Goal: Transaction & Acquisition: Book appointment/travel/reservation

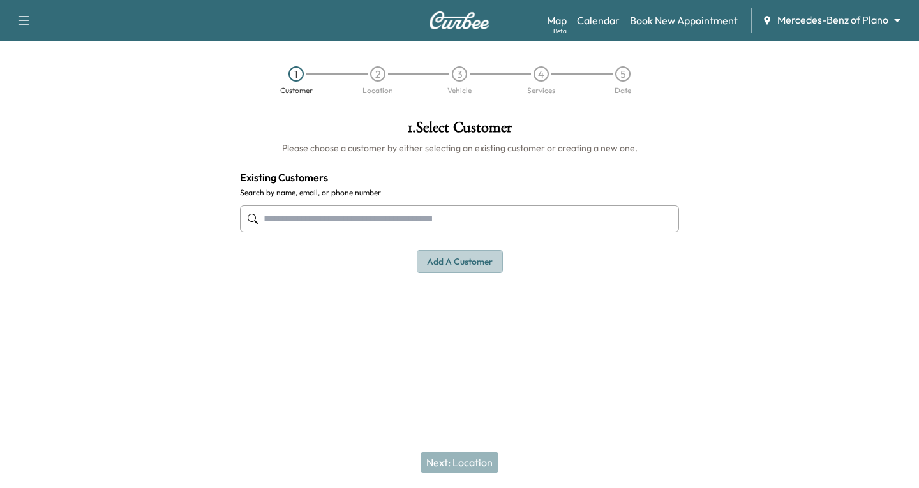
click at [468, 262] on button "Add a customer" at bounding box center [460, 262] width 86 height 24
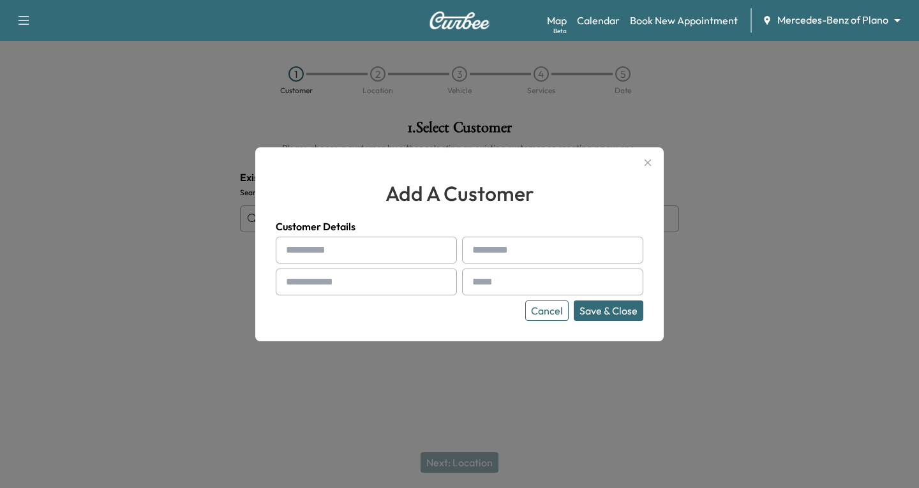
click at [325, 261] on input "text" at bounding box center [366, 250] width 181 height 27
type input "******"
click at [493, 257] on input "text" at bounding box center [552, 250] width 181 height 27
type input "*********"
click at [304, 280] on input "text" at bounding box center [366, 282] width 181 height 27
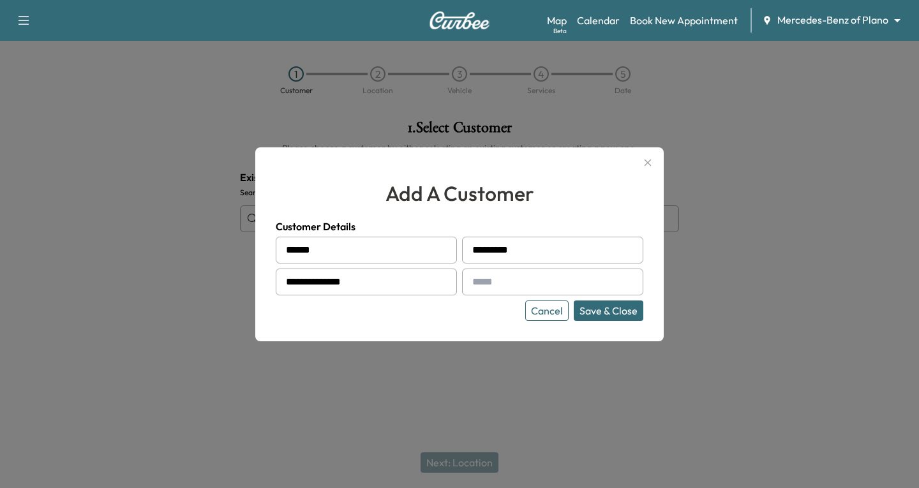
type input "**********"
click at [483, 293] on input "text" at bounding box center [552, 282] width 181 height 27
type input "**********"
click at [603, 310] on button "Save & Close" at bounding box center [609, 311] width 70 height 20
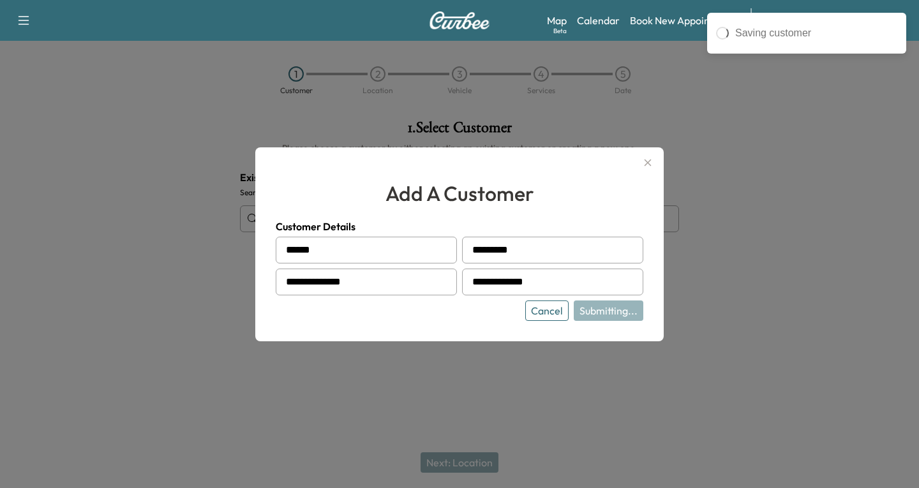
type input "**********"
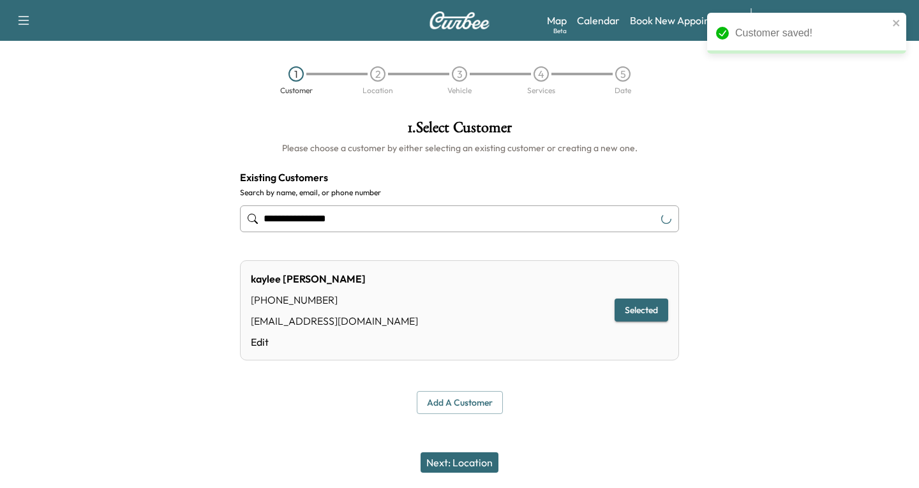
click at [473, 461] on button "Next: Location" at bounding box center [460, 462] width 78 height 20
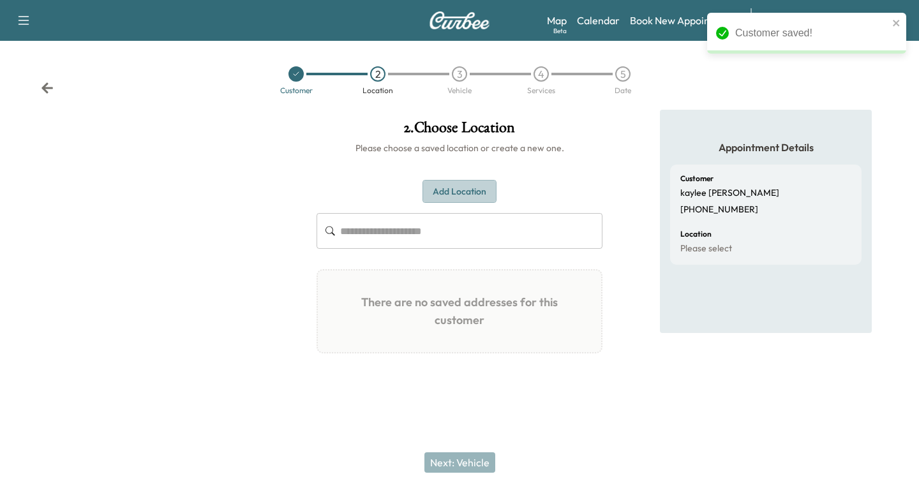
click at [459, 191] on button "Add Location" at bounding box center [459, 192] width 74 height 24
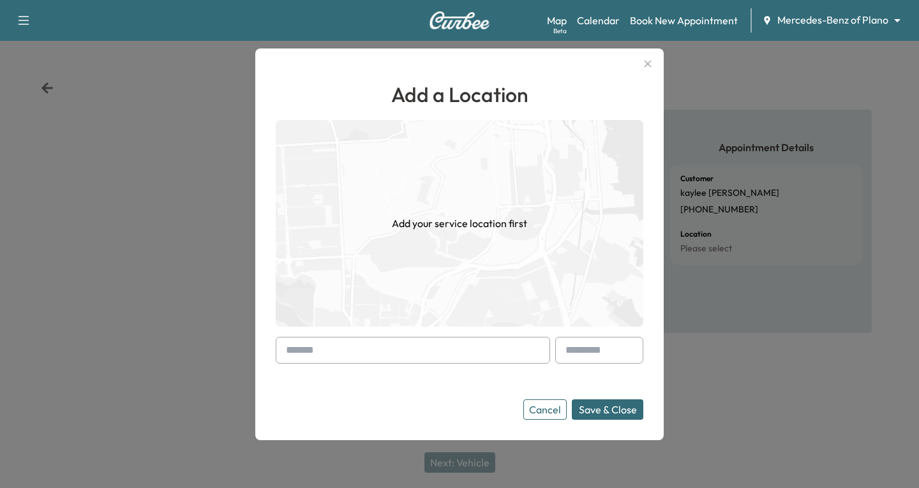
click at [283, 348] on div at bounding box center [288, 350] width 15 height 15
click at [280, 354] on div at bounding box center [413, 350] width 274 height 27
click at [280, 351] on input "text" at bounding box center [413, 350] width 274 height 27
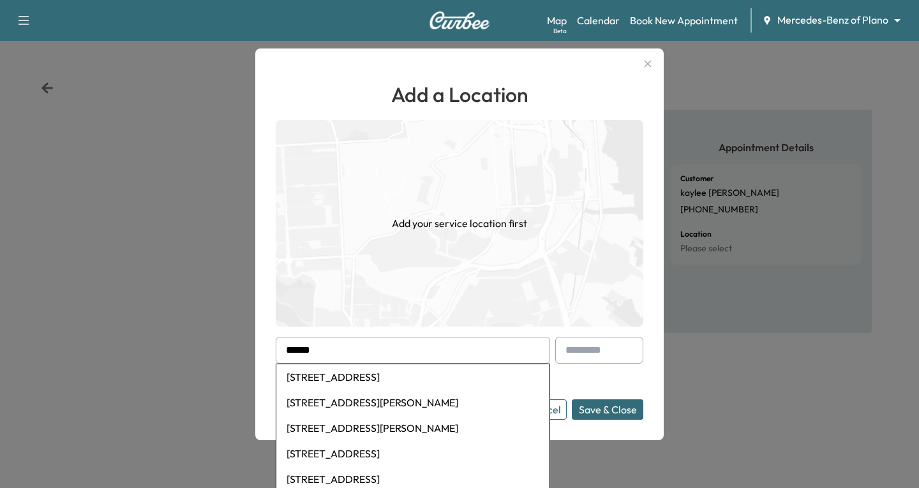
click at [423, 476] on li "[STREET_ADDRESS]" at bounding box center [412, 480] width 273 height 26
type input "**********"
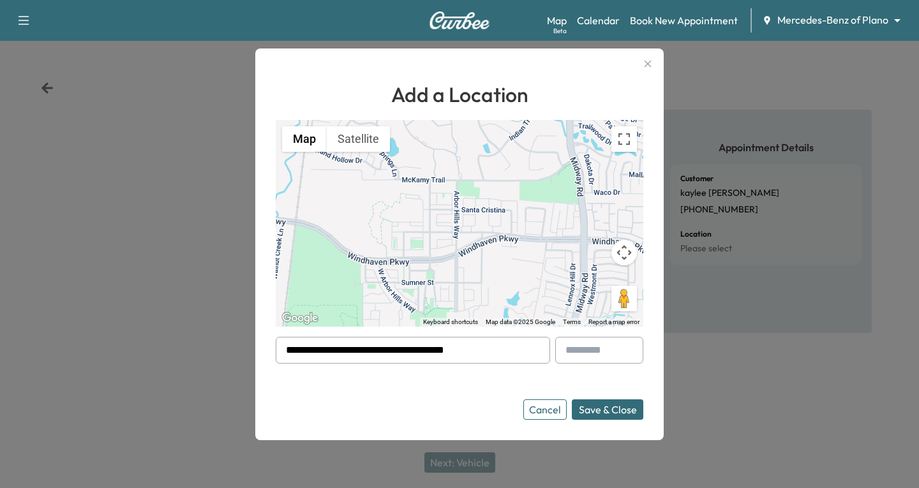
click at [606, 412] on button "Save & Close" at bounding box center [607, 409] width 71 height 20
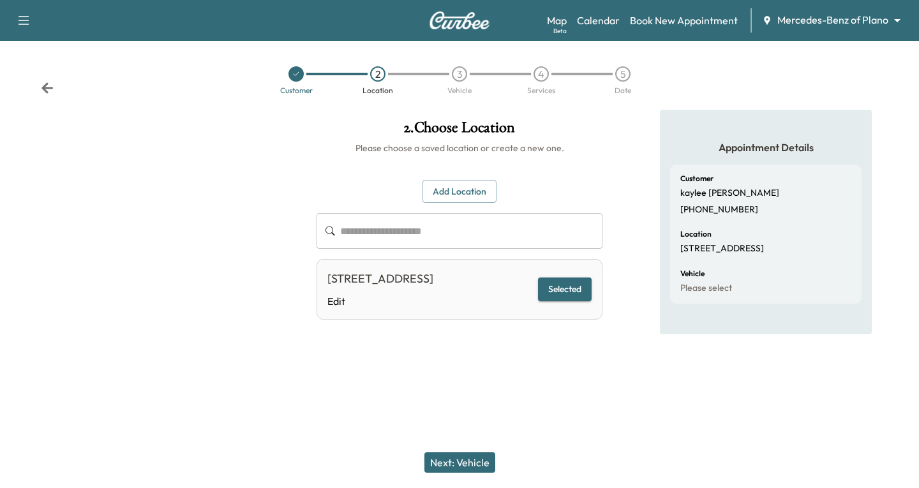
click at [567, 297] on button "Selected" at bounding box center [565, 290] width 54 height 24
click at [464, 450] on div "Next: Vehicle" at bounding box center [459, 462] width 919 height 51
click at [466, 459] on button "Next: Vehicle" at bounding box center [459, 462] width 71 height 20
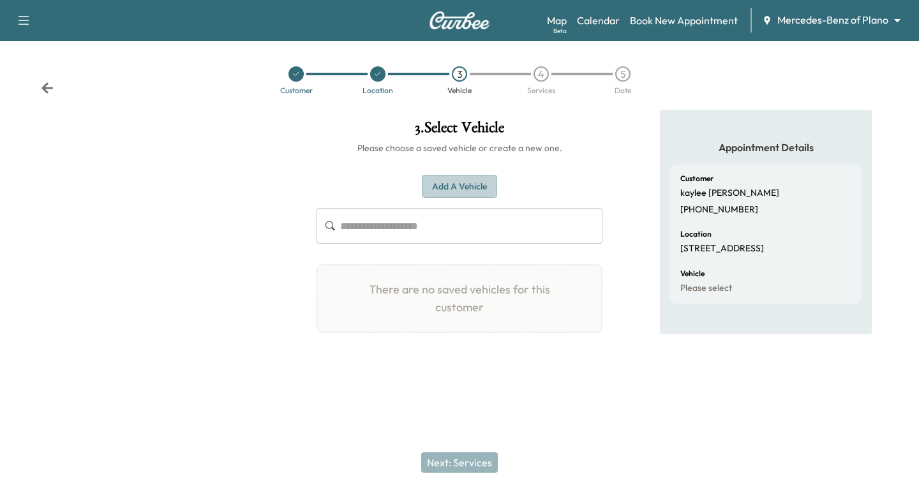
click at [449, 179] on button "Add a Vehicle" at bounding box center [459, 187] width 75 height 24
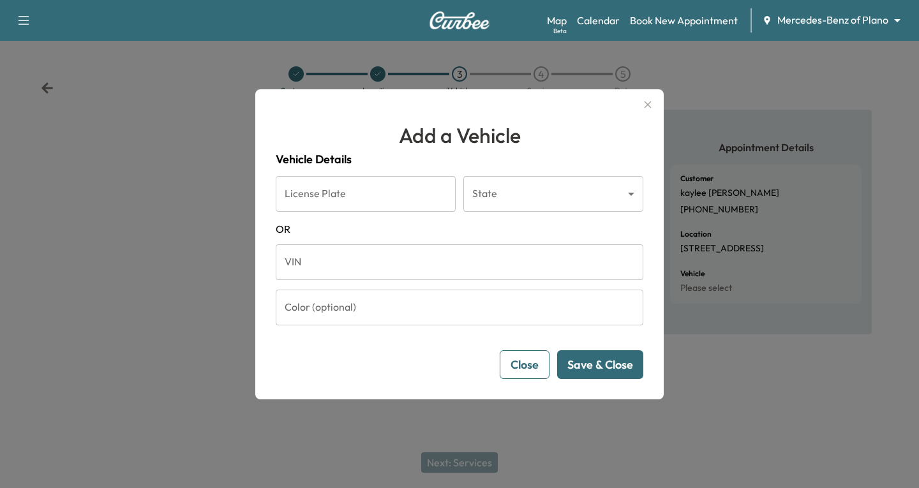
click at [310, 269] on input "VIN" at bounding box center [460, 262] width 368 height 36
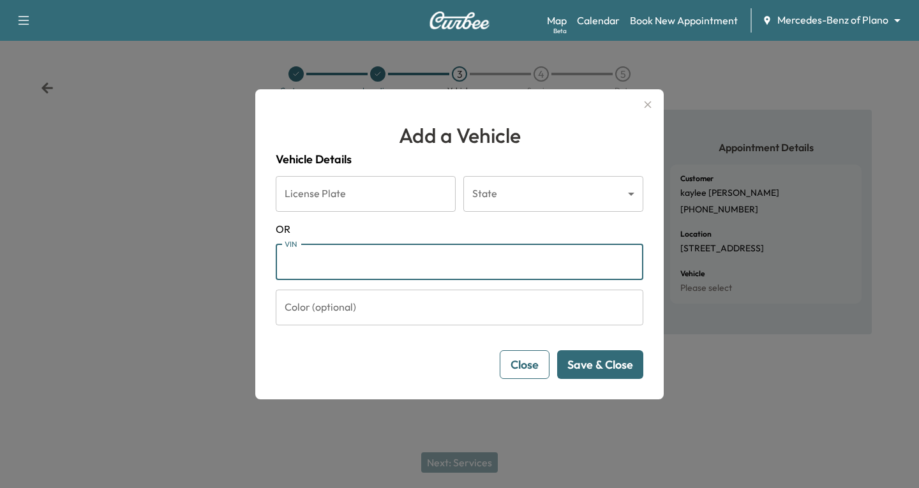
paste input "**********"
type input "**********"
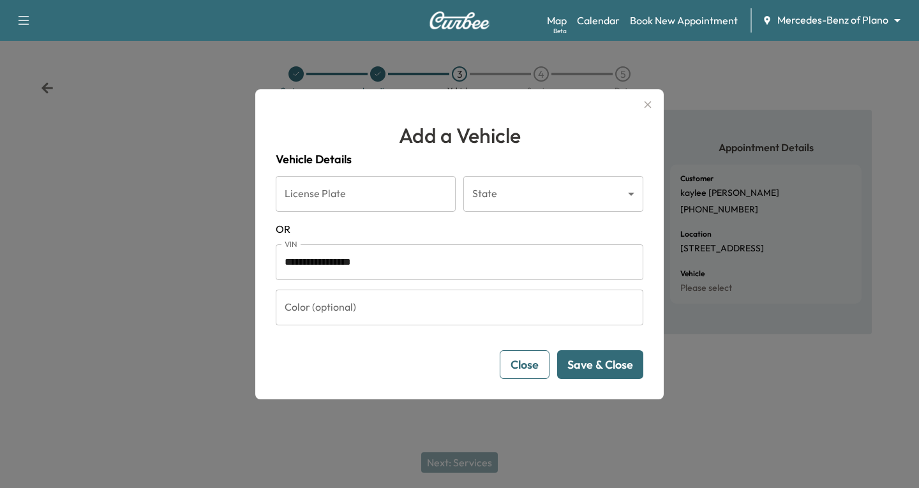
click at [591, 365] on button "Save & Close" at bounding box center [600, 364] width 86 height 29
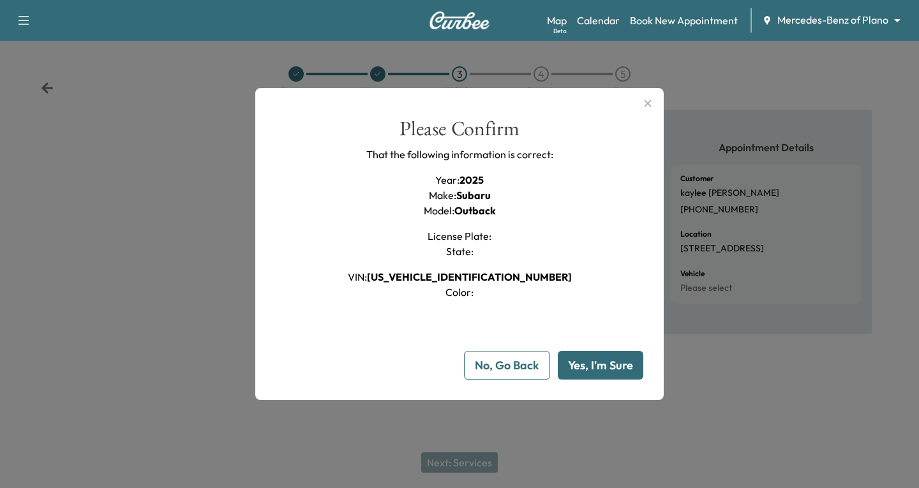
click at [602, 362] on button "Yes, I'm Sure" at bounding box center [601, 365] width 86 height 29
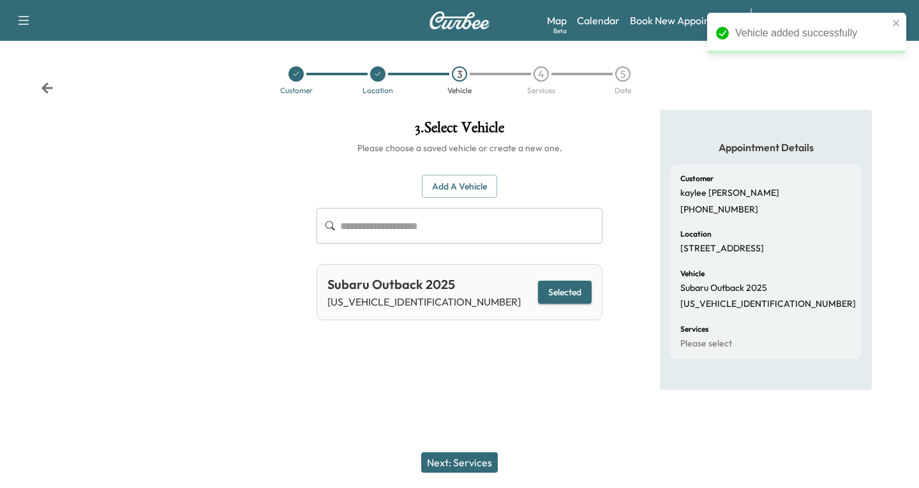
click at [469, 460] on button "Next: Services" at bounding box center [459, 462] width 77 height 20
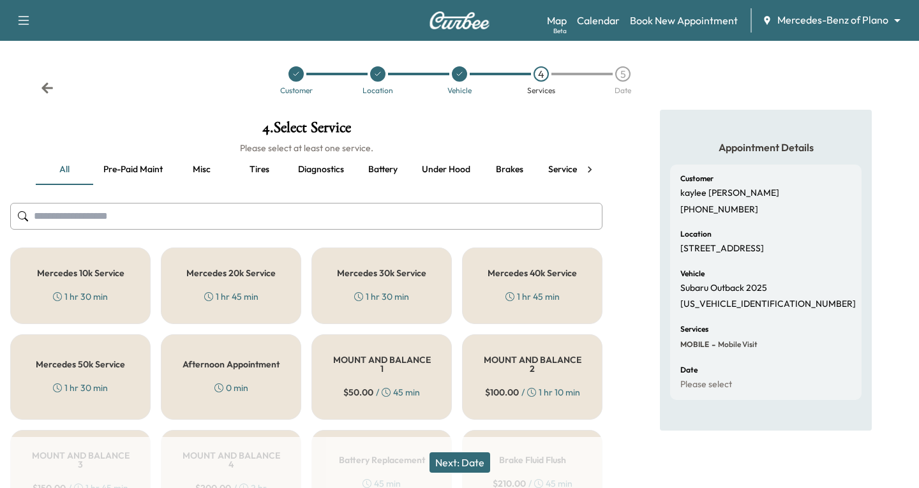
click at [886, 19] on body "Support Log Out Map Beta Calendar Book New Appointment Mercedes-Benz of Plano *…" at bounding box center [459, 244] width 919 height 488
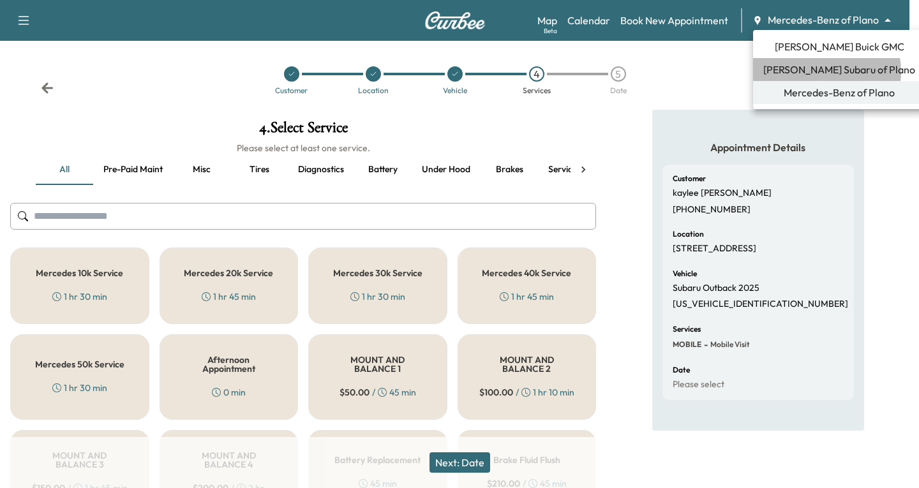
click at [825, 71] on span "[PERSON_NAME] Subaru of Plano" at bounding box center [839, 69] width 152 height 15
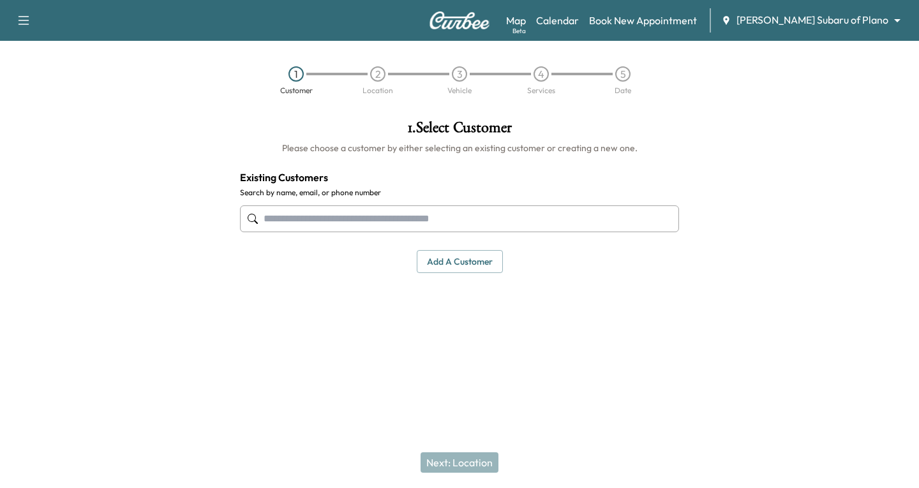
click at [293, 218] on input "text" at bounding box center [459, 218] width 439 height 27
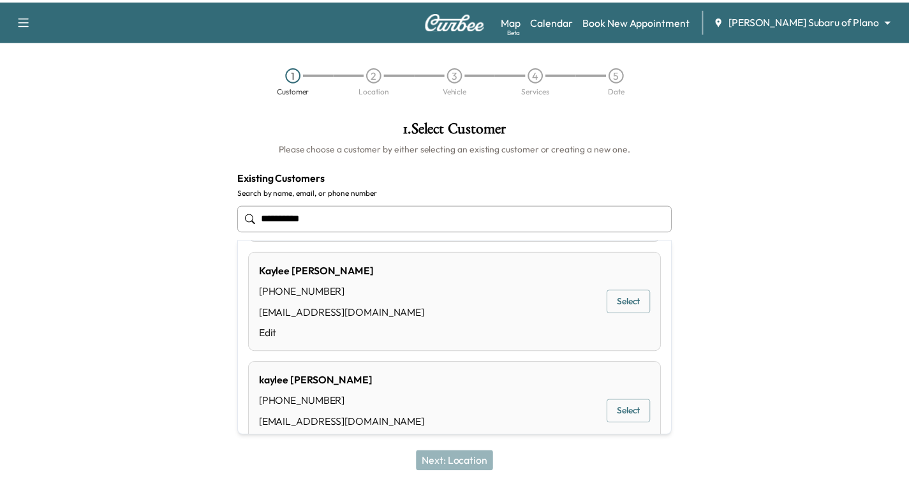
scroll to position [128, 0]
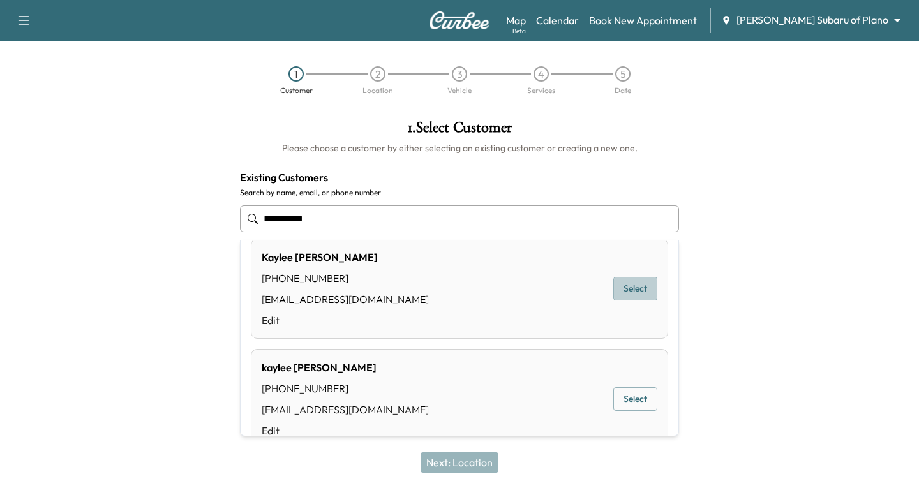
click at [634, 288] on button "Select" at bounding box center [635, 289] width 44 height 24
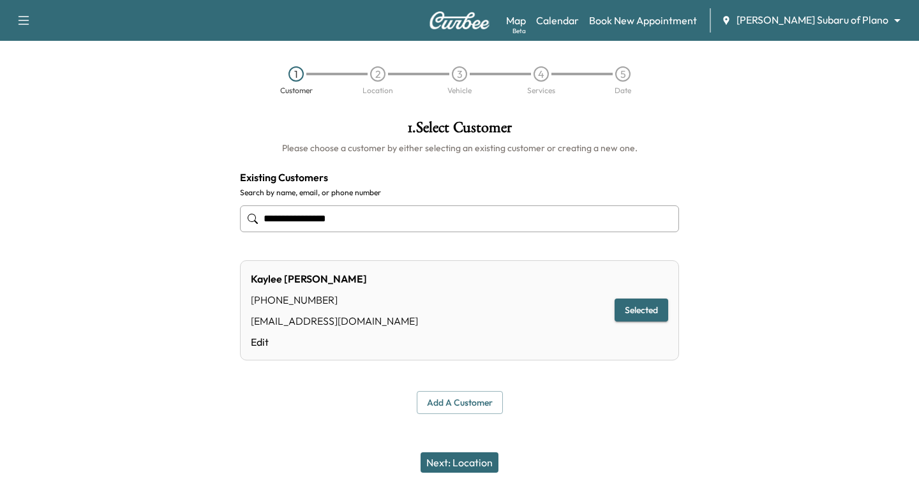
type input "**********"
click at [459, 459] on button "Next: Location" at bounding box center [460, 462] width 78 height 20
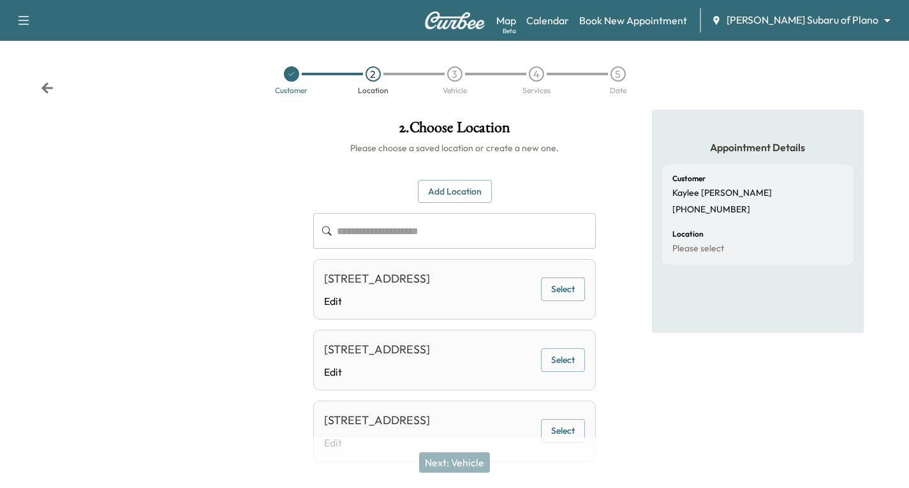
click at [570, 295] on button "Select" at bounding box center [563, 290] width 44 height 24
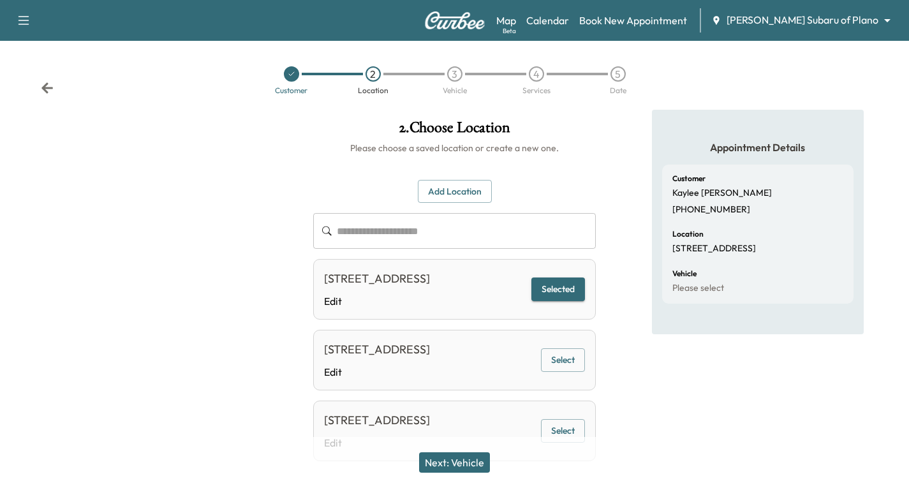
click at [471, 458] on button "Next: Vehicle" at bounding box center [454, 462] width 71 height 20
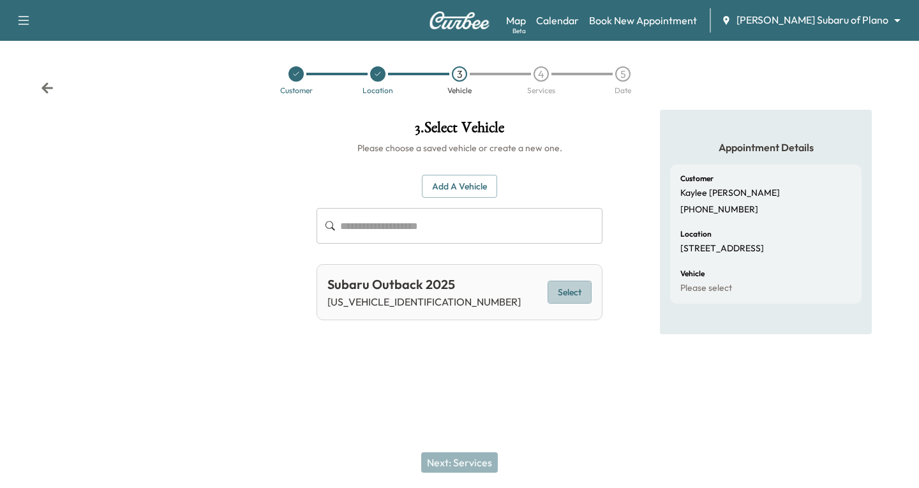
click at [585, 281] on button "Select" at bounding box center [570, 293] width 44 height 24
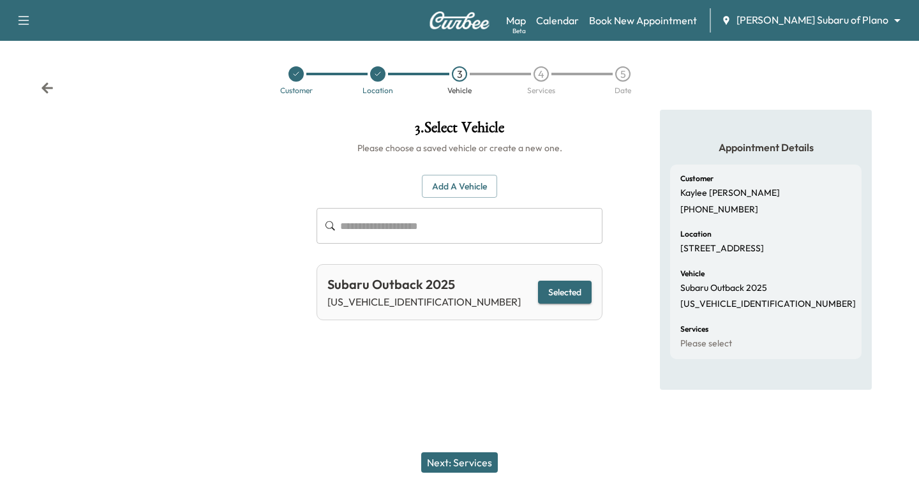
click at [433, 459] on button "Next: Services" at bounding box center [459, 462] width 77 height 20
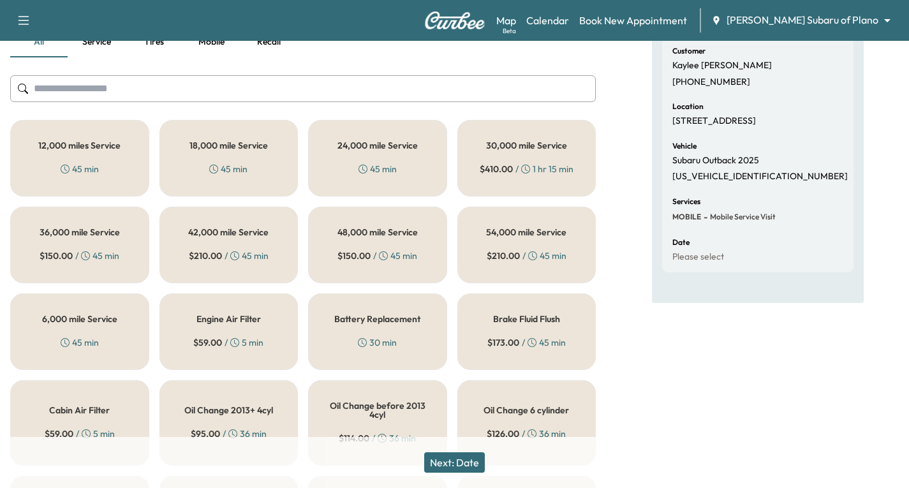
click at [91, 331] on div "6,000 mile Service 45 min" at bounding box center [79, 332] width 139 height 77
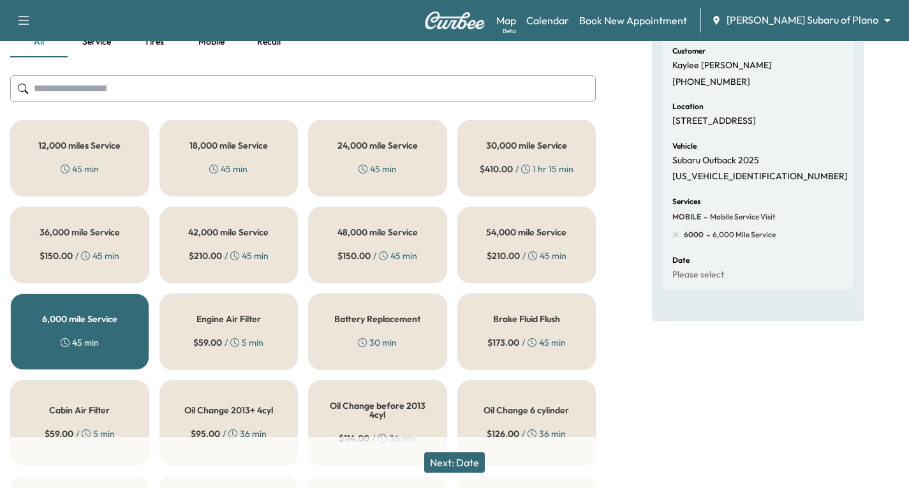
click at [468, 461] on button "Next: Date" at bounding box center [454, 462] width 61 height 20
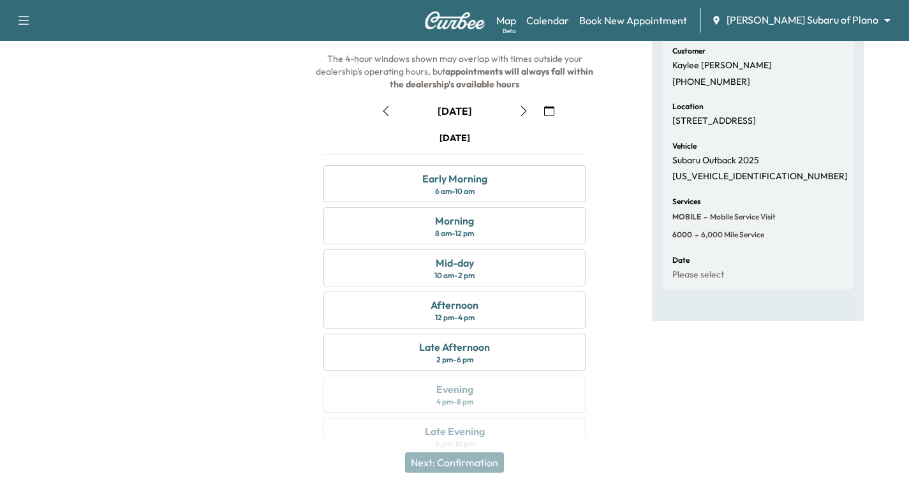
click at [524, 110] on icon "button" at bounding box center [524, 111] width 10 height 10
click at [489, 218] on div "Morning 8 am - 12 pm" at bounding box center [455, 225] width 262 height 37
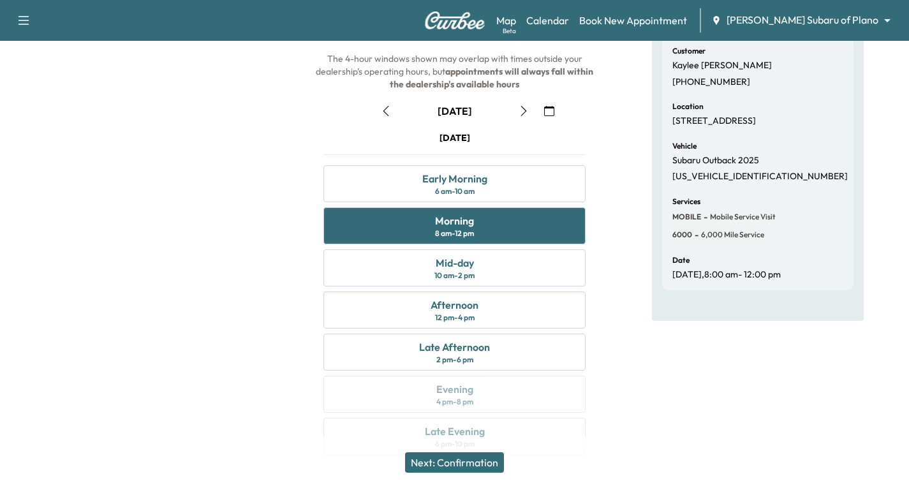
click at [445, 467] on button "Next: Confirmation" at bounding box center [454, 462] width 99 height 20
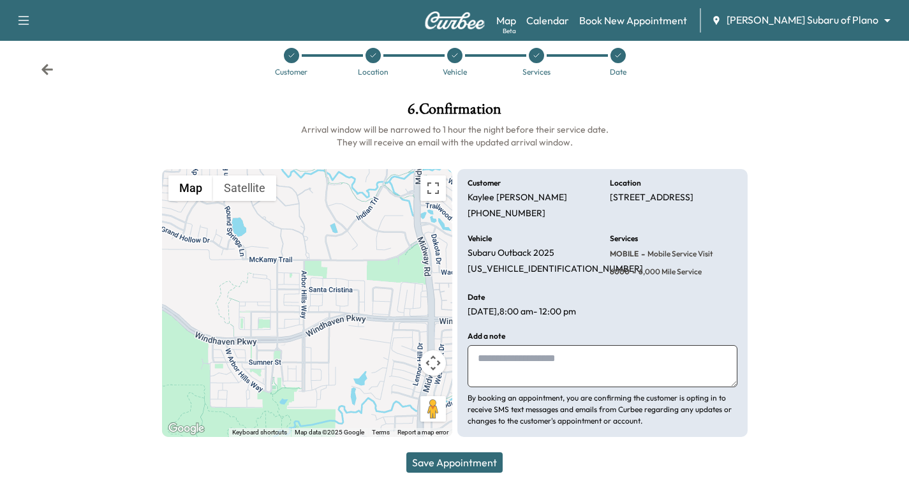
click at [440, 468] on button "Save Appointment" at bounding box center [455, 462] width 96 height 20
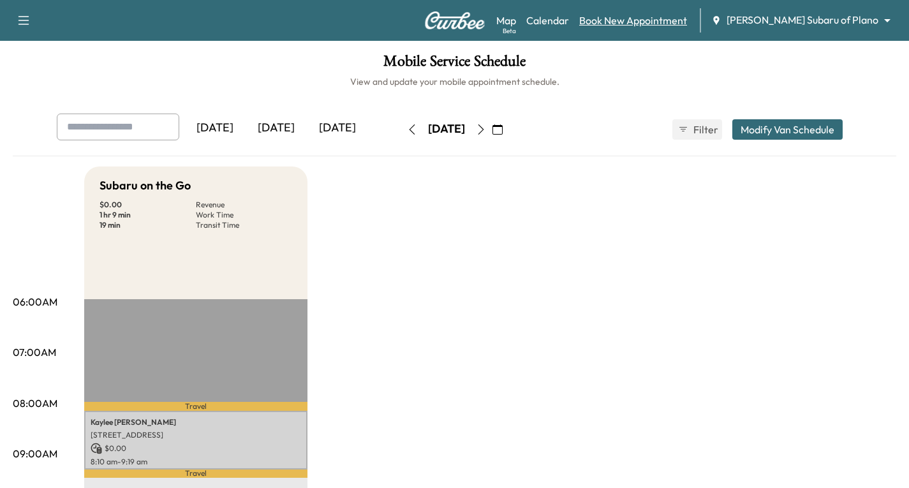
click at [687, 24] on link "Book New Appointment" at bounding box center [633, 20] width 108 height 15
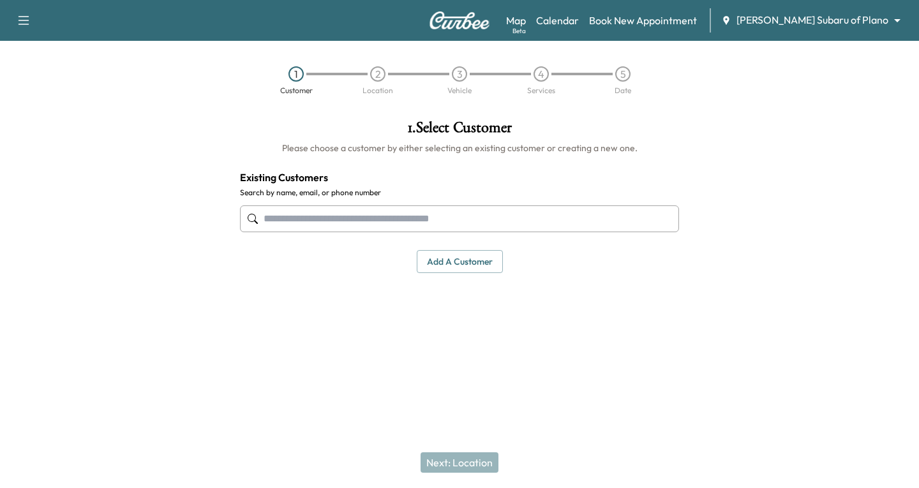
click at [268, 225] on input "text" at bounding box center [459, 218] width 439 height 27
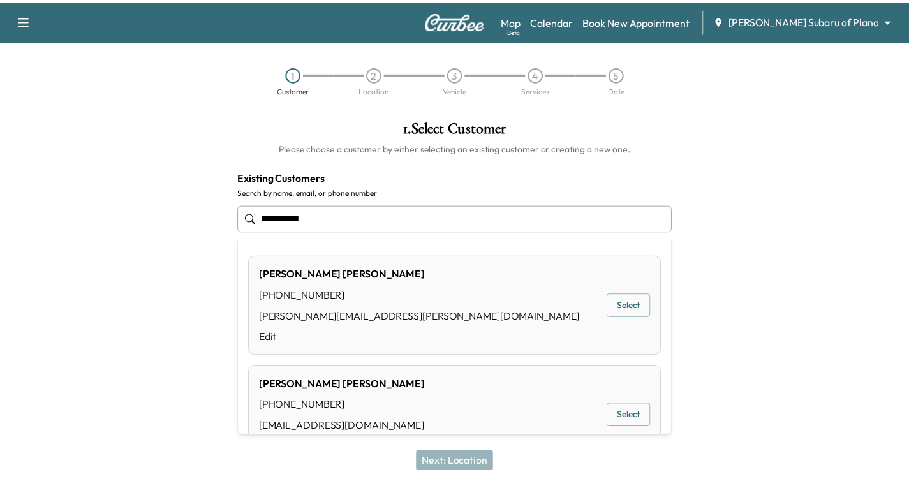
scroll to position [46, 0]
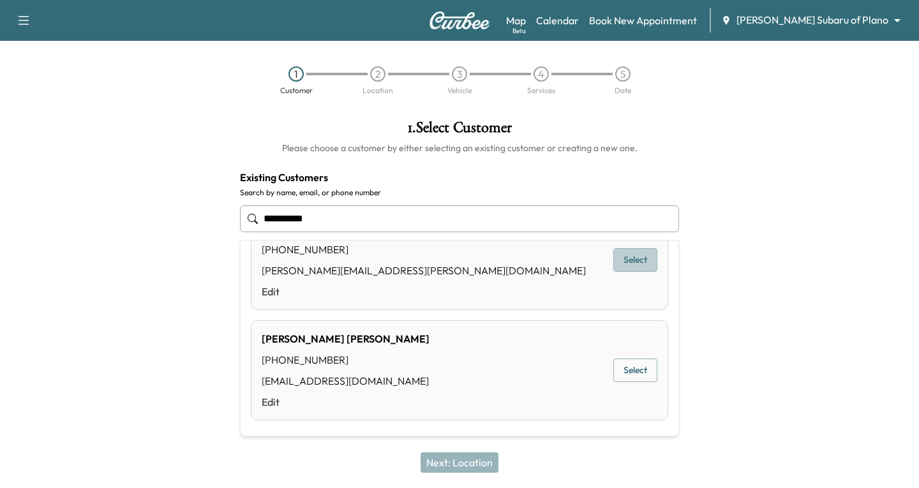
click at [634, 257] on button "Select" at bounding box center [635, 260] width 44 height 24
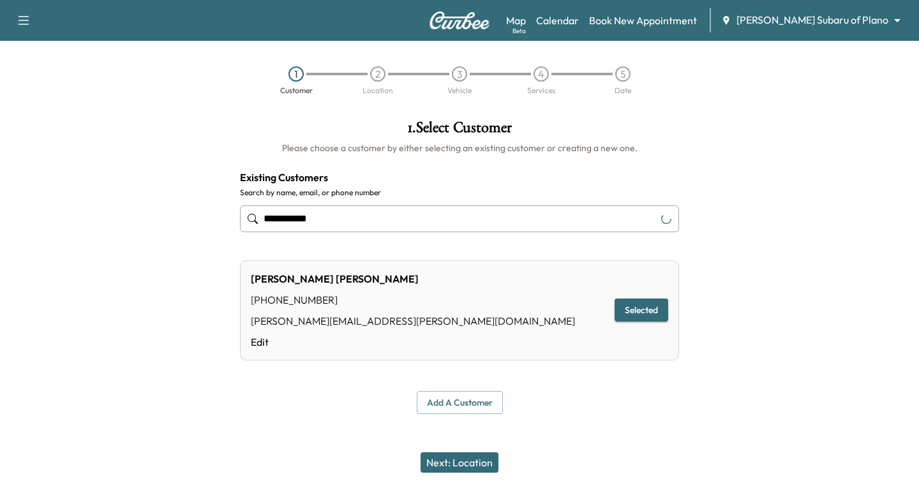
type input "**********"
click at [458, 457] on button "Next: Location" at bounding box center [460, 462] width 78 height 20
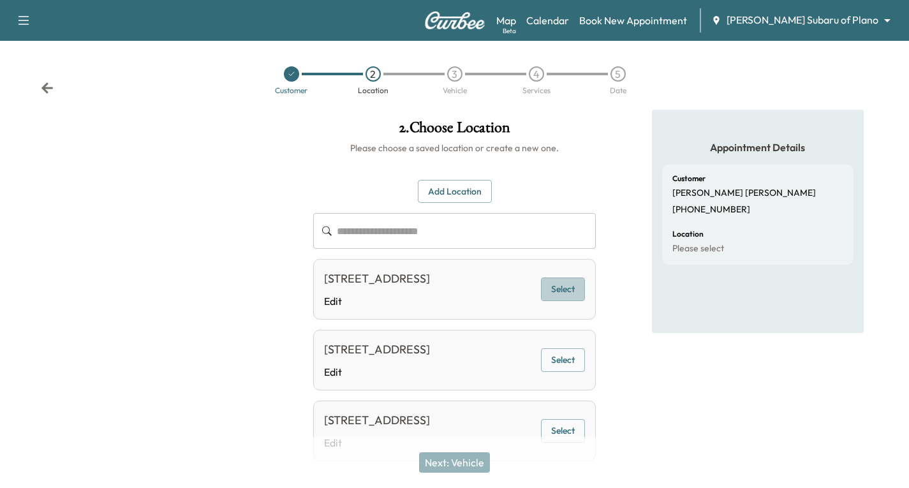
click at [560, 297] on button "Select" at bounding box center [563, 290] width 44 height 24
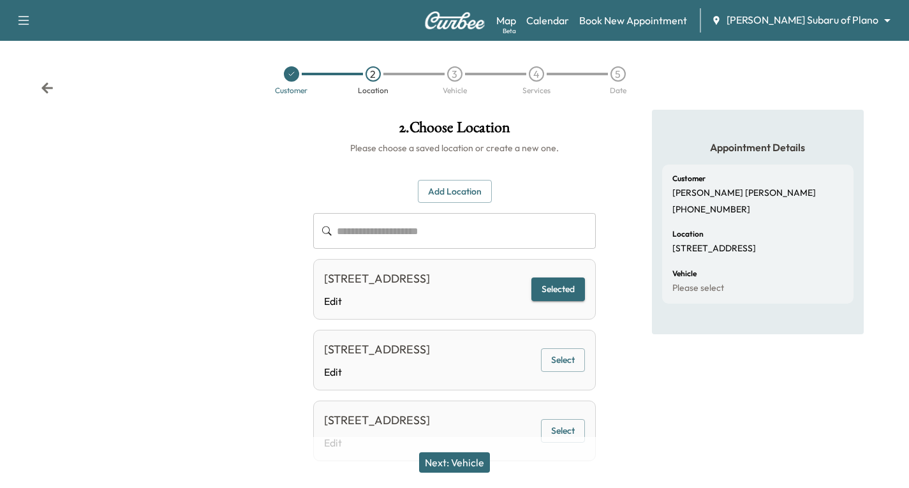
click at [449, 465] on button "Next: Vehicle" at bounding box center [454, 462] width 71 height 20
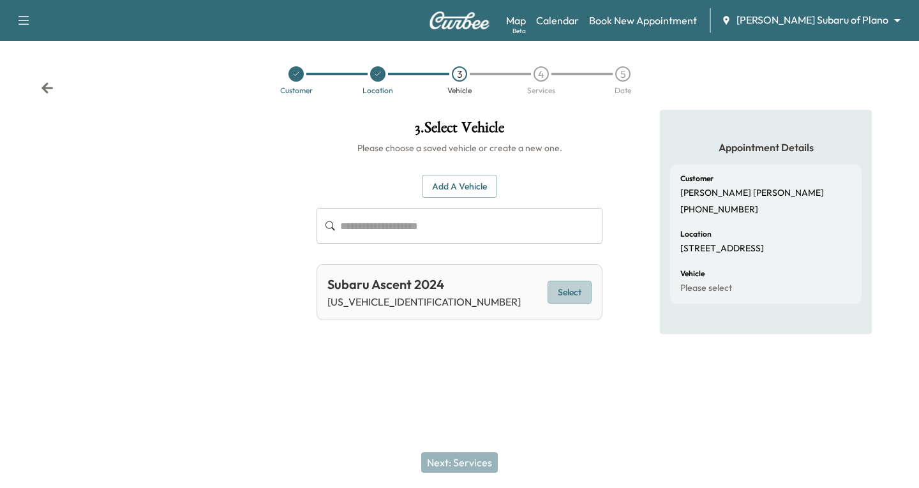
click at [578, 294] on button "Select" at bounding box center [570, 293] width 44 height 24
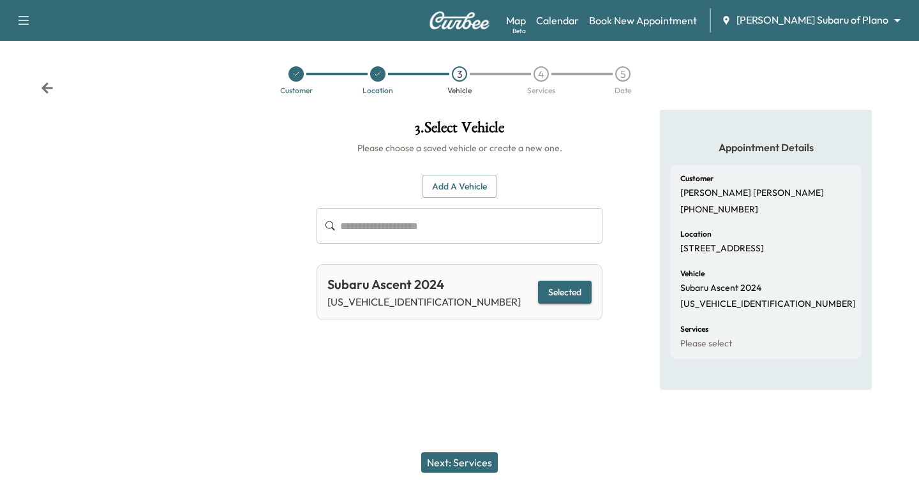
click at [449, 458] on button "Next: Services" at bounding box center [459, 462] width 77 height 20
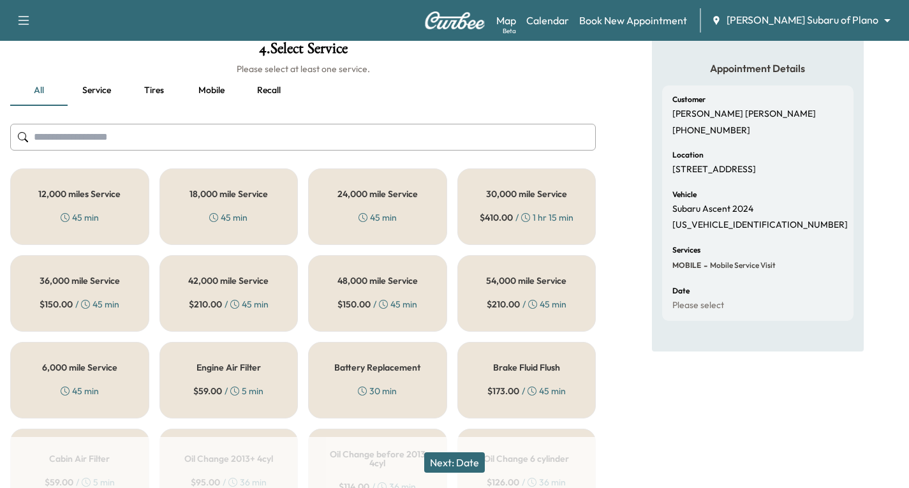
scroll to position [0, 0]
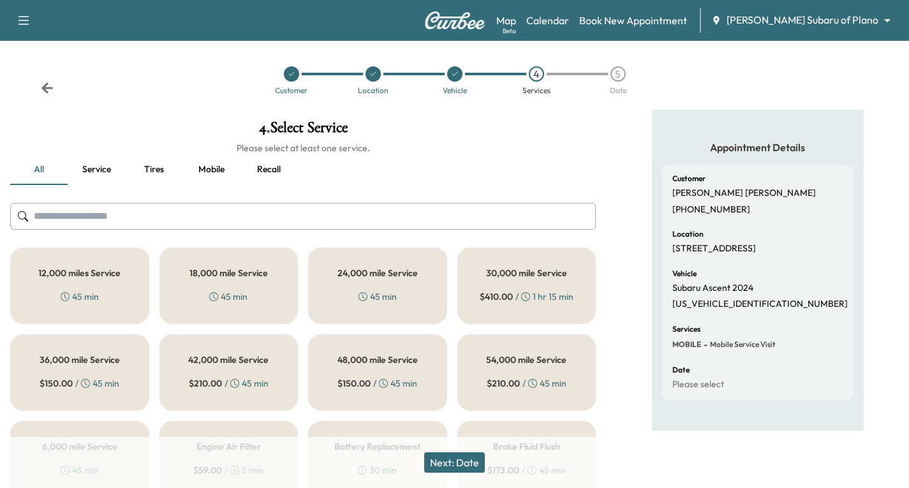
click at [249, 283] on div "18,000 mile Service 45 min" at bounding box center [229, 286] width 139 height 77
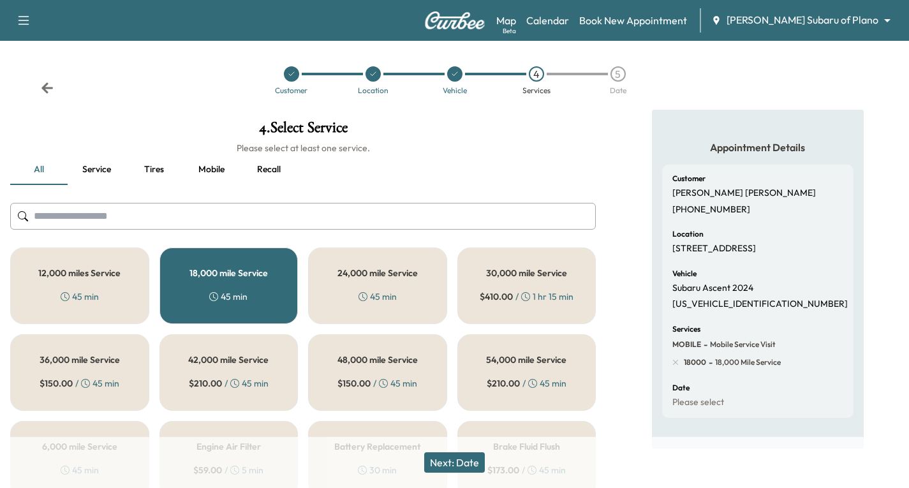
click at [462, 460] on button "Next: Date" at bounding box center [454, 462] width 61 height 20
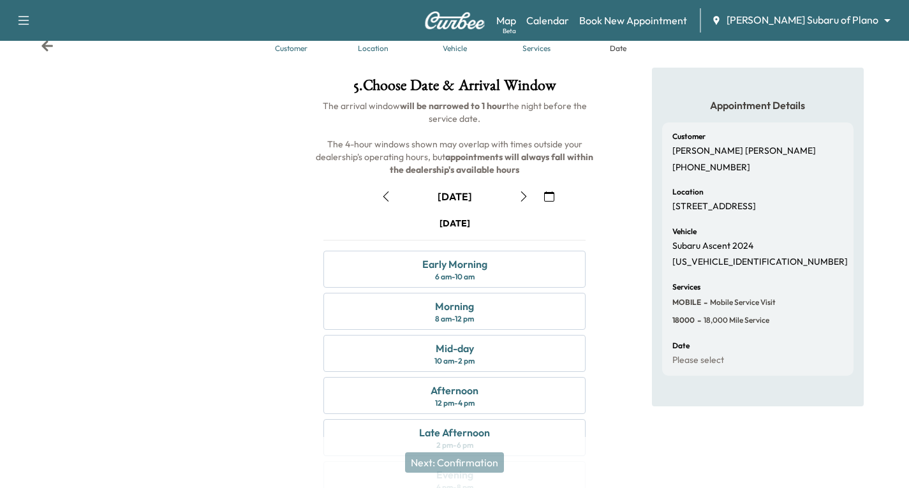
scroll to position [64, 0]
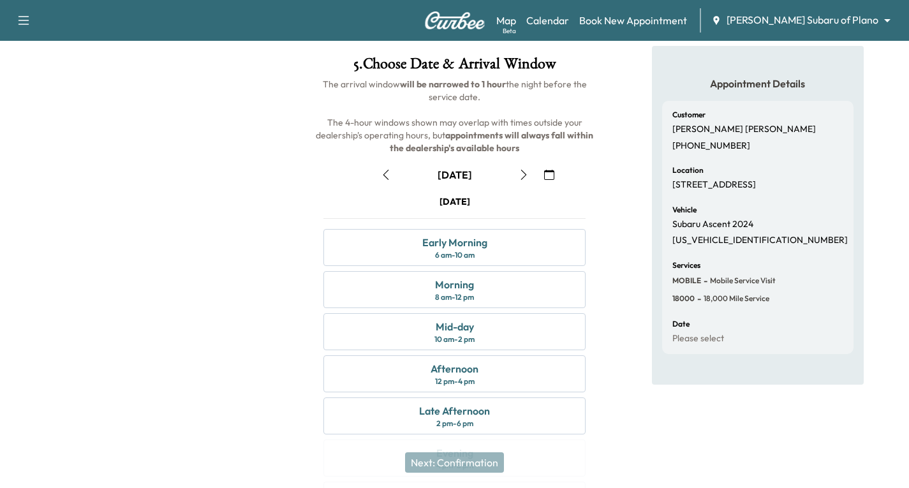
click at [543, 177] on button "button" at bounding box center [550, 175] width 22 height 20
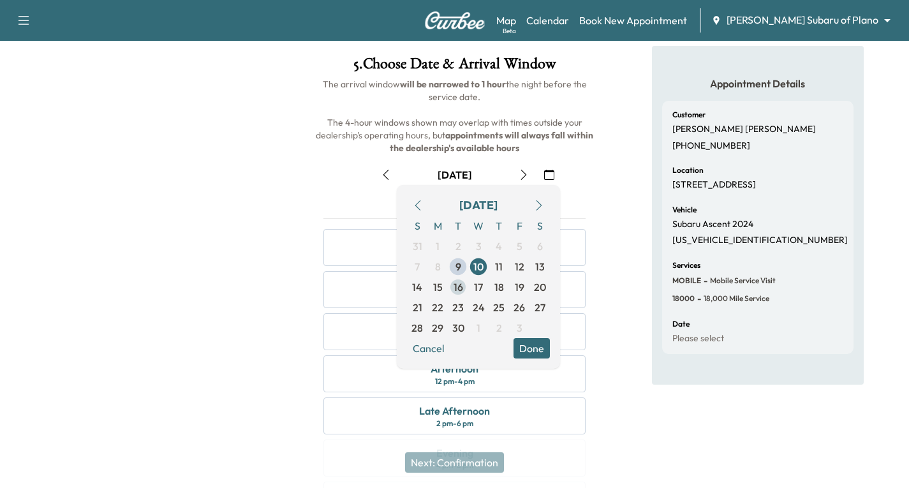
click at [458, 285] on span "16" at bounding box center [459, 287] width 10 height 15
click at [534, 350] on button "Done" at bounding box center [532, 348] width 36 height 20
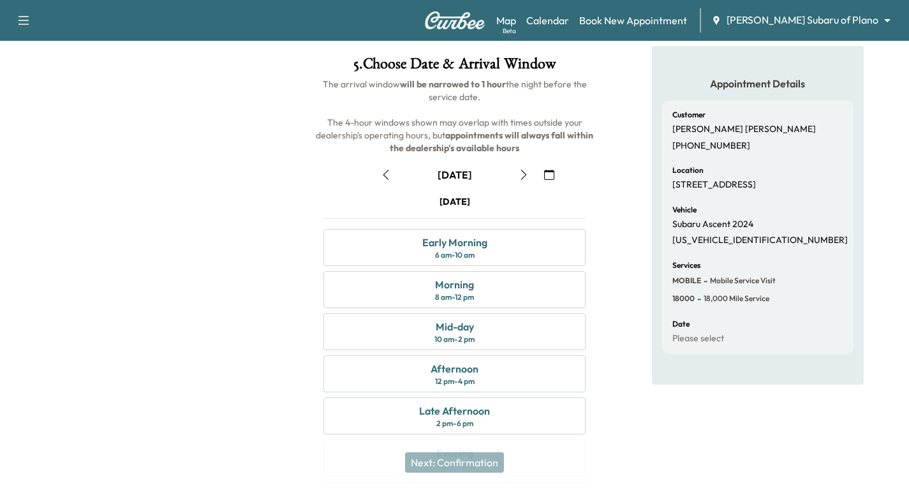
scroll to position [128, 0]
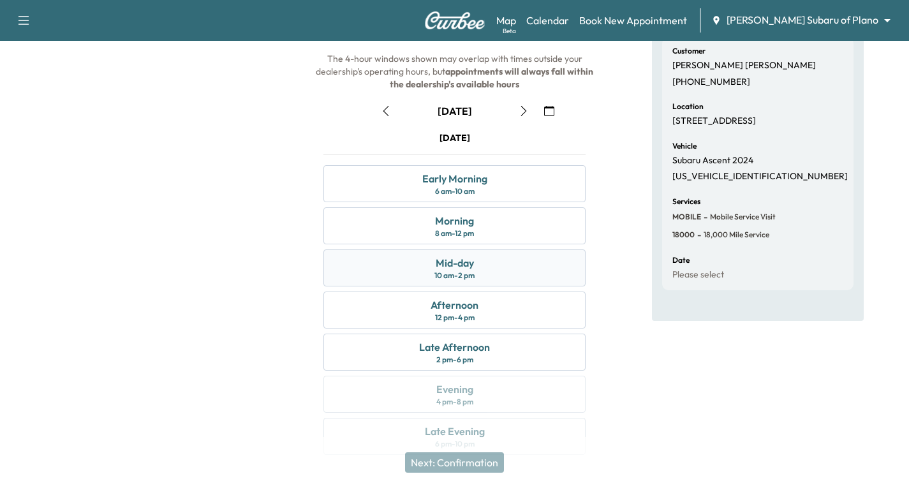
click at [509, 253] on div "Mid-day 10 am - 2 pm" at bounding box center [455, 268] width 262 height 37
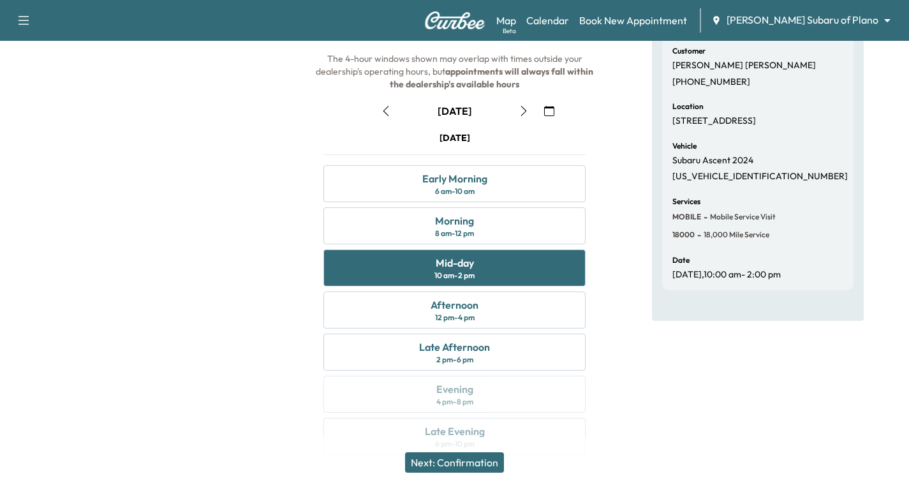
click at [468, 465] on button "Next: Confirmation" at bounding box center [454, 462] width 99 height 20
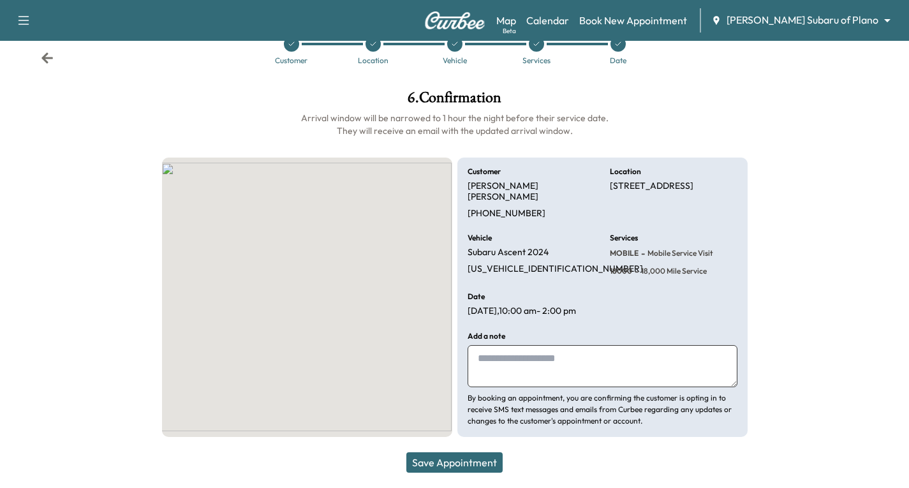
scroll to position [19, 0]
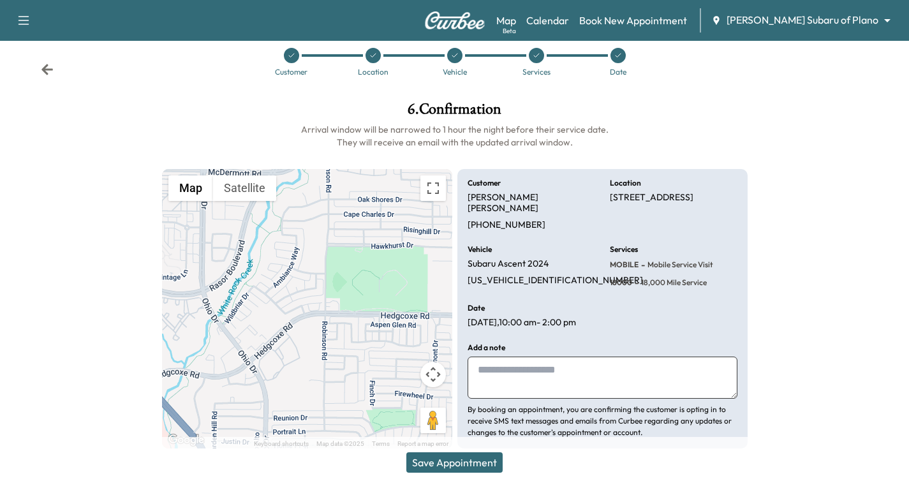
click at [461, 463] on button "Save Appointment" at bounding box center [455, 462] width 96 height 20
